Goal: Task Accomplishment & Management: Complete application form

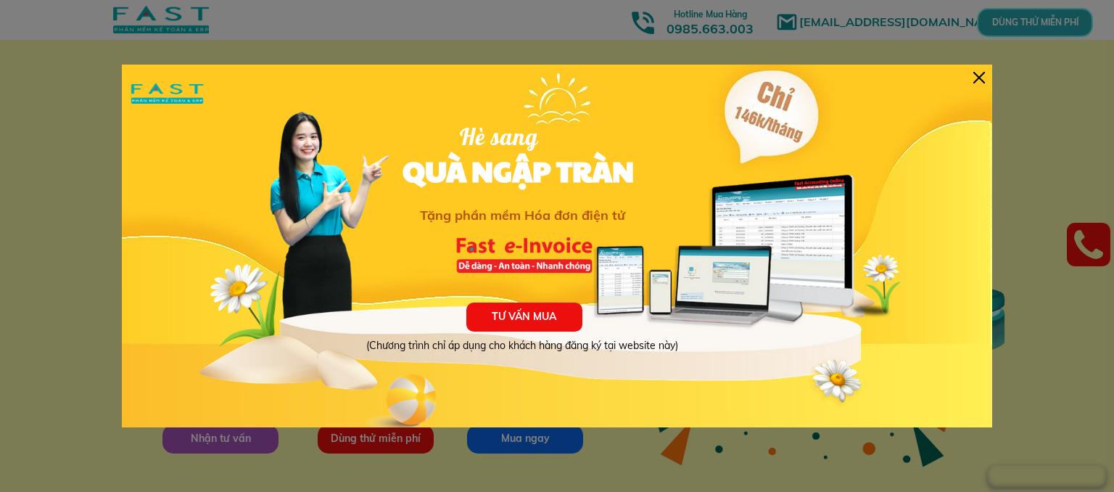
click at [980, 79] on div at bounding box center [979, 78] width 12 height 12
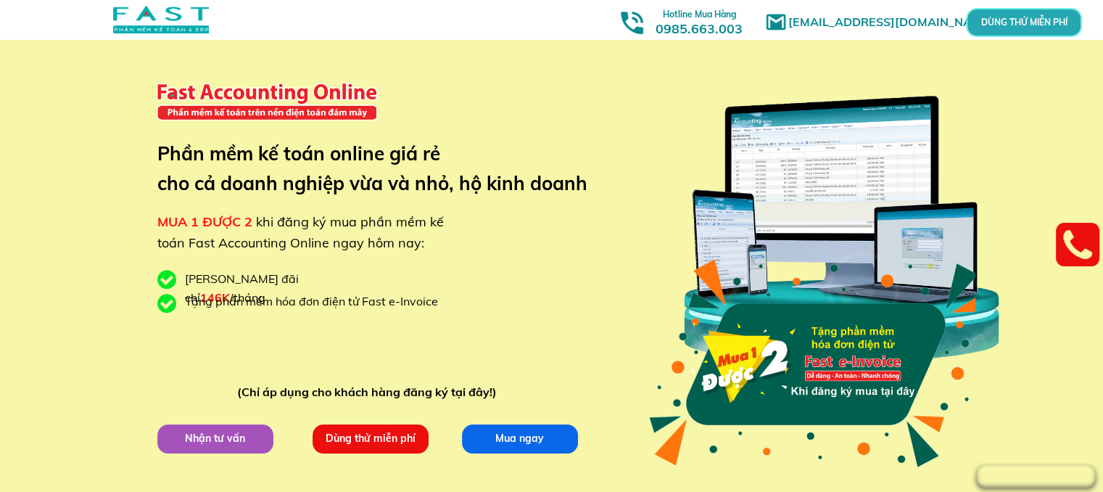
click at [365, 441] on p "Dùng thử miễn phí" at bounding box center [370, 438] width 116 height 29
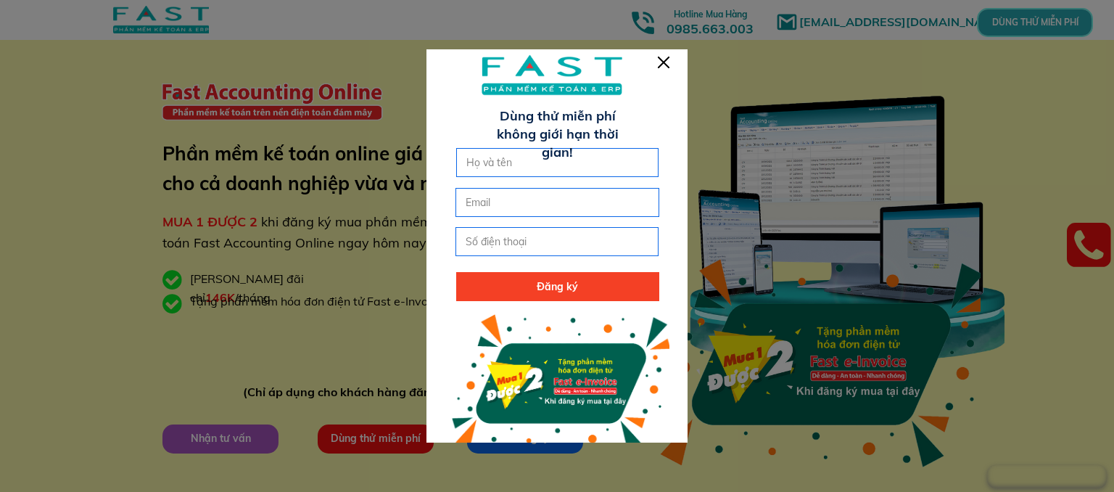
click at [503, 162] on input "text" at bounding box center [558, 163] width 190 height 28
type input "[PERSON_NAME]"
click at [505, 202] on input "email" at bounding box center [557, 203] width 190 height 28
type input "[EMAIL_ADDRESS][DOMAIN_NAME]"
click at [499, 242] on input "tel" at bounding box center [557, 242] width 190 height 28
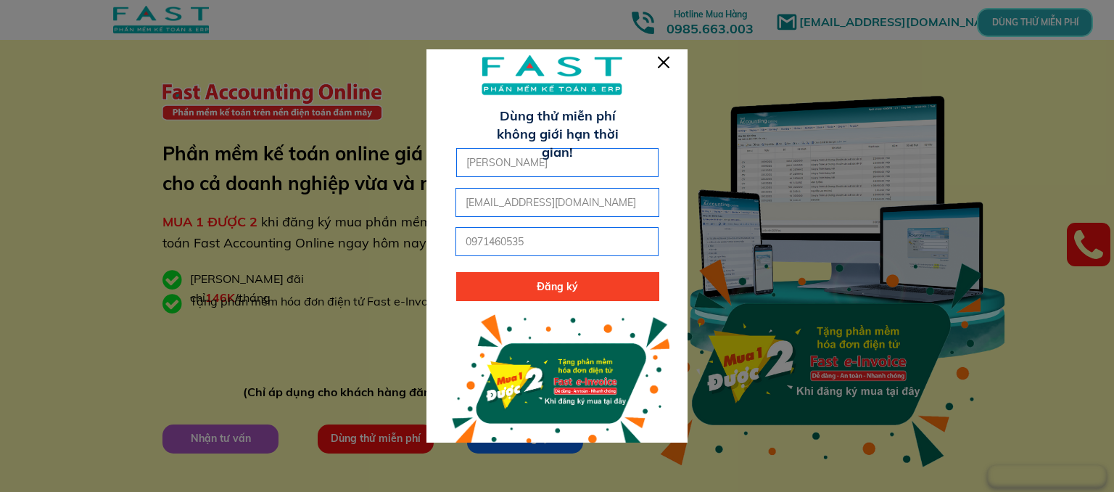
type input "0971460535"
click at [563, 287] on p "Đăng ký" at bounding box center [557, 286] width 203 height 29
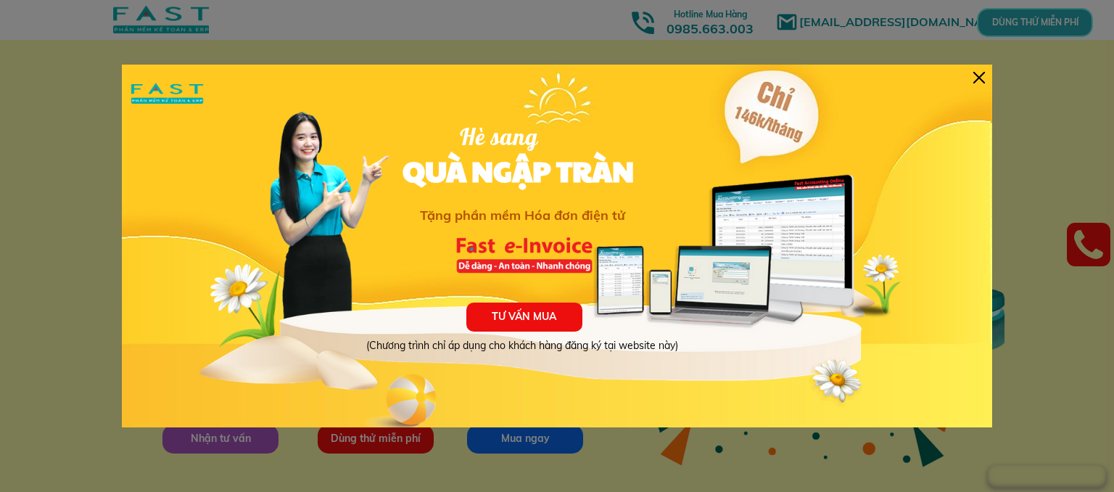
click at [979, 75] on div at bounding box center [979, 78] width 12 height 12
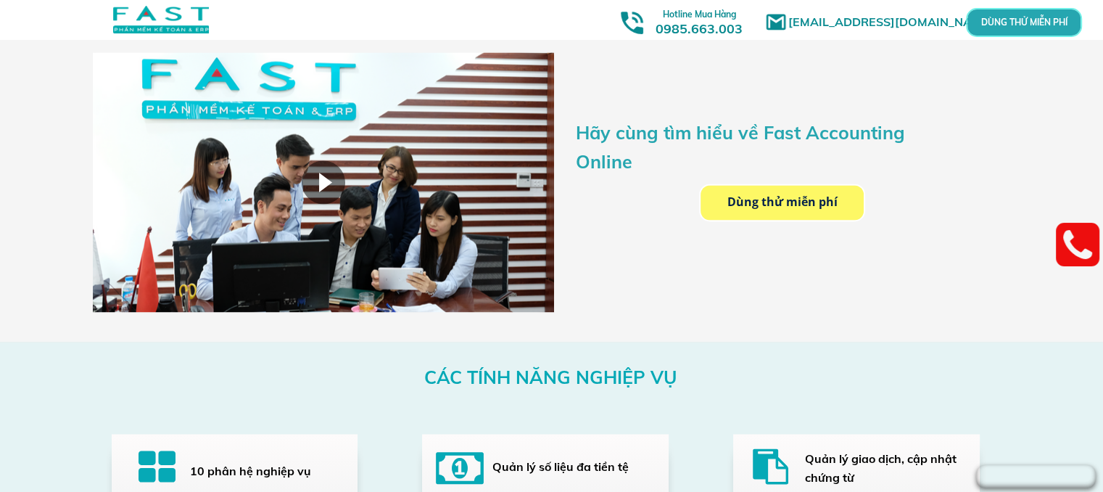
scroll to position [2248, 0]
